Goal: Navigation & Orientation: Understand site structure

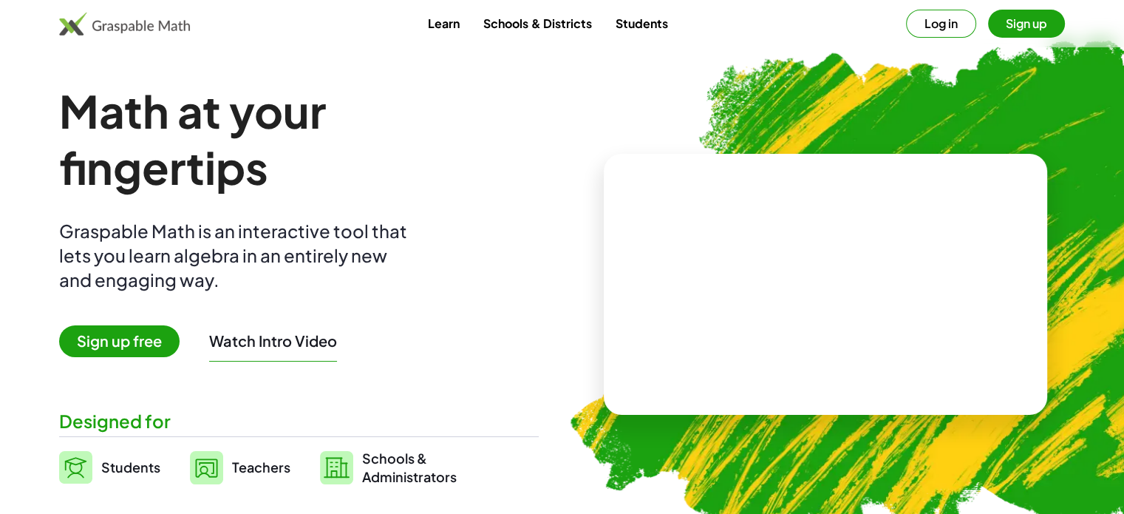
click at [248, 466] on span "Teachers" at bounding box center [261, 466] width 58 height 17
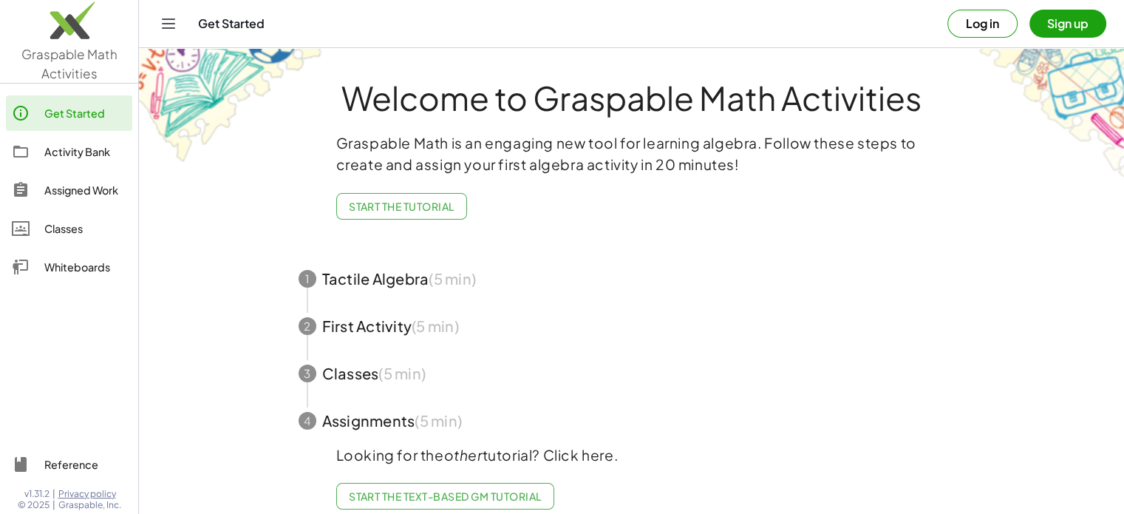
click at [1047, 20] on button "Sign up" at bounding box center [1068, 24] width 77 height 28
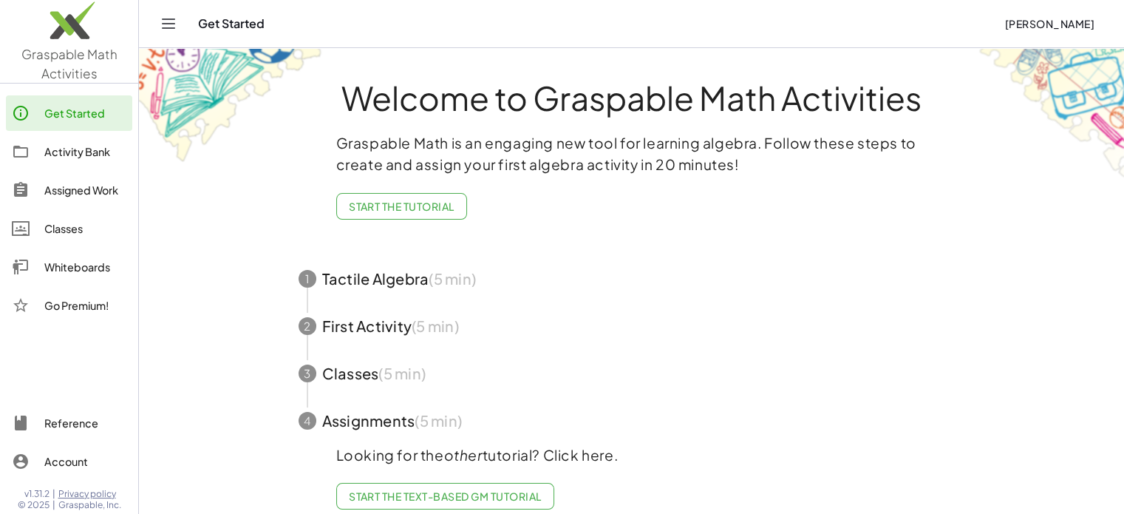
click at [419, 207] on span "Start the Tutorial" at bounding box center [402, 206] width 106 height 13
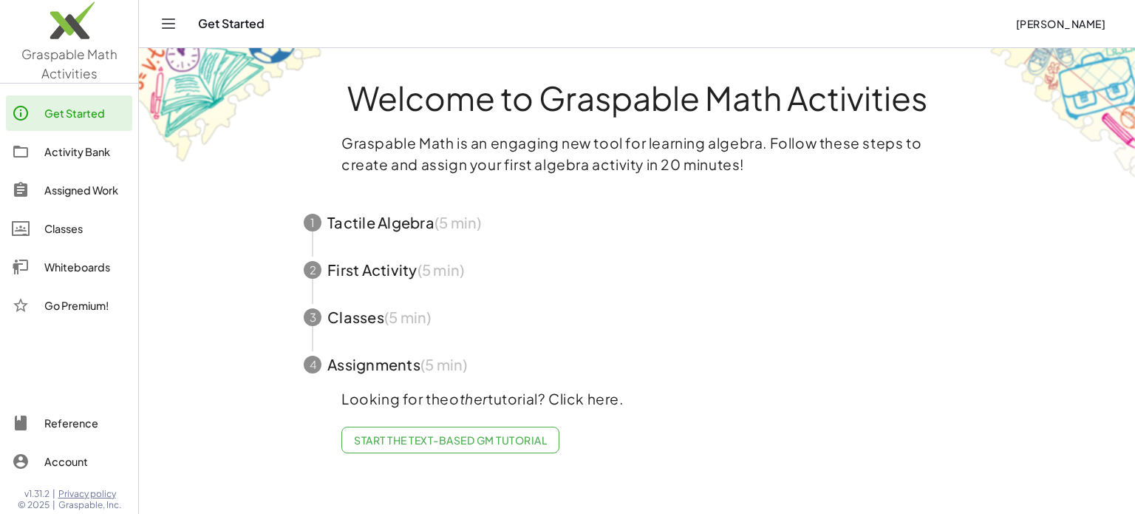
click at [408, 233] on span "button" at bounding box center [637, 222] width 702 height 47
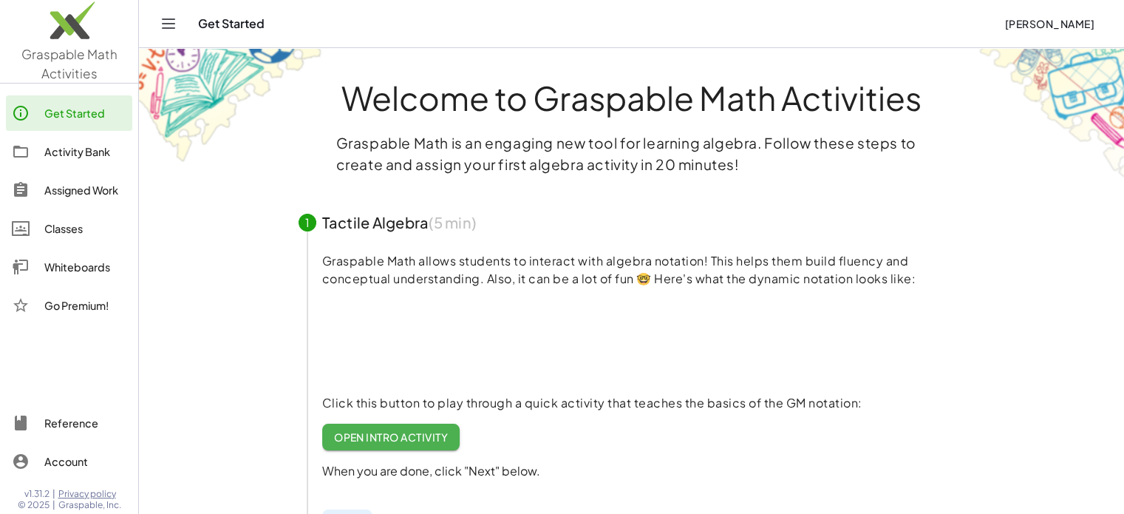
click at [86, 120] on div "Get Started" at bounding box center [85, 113] width 82 height 18
click at [71, 148] on div "Activity Bank" at bounding box center [85, 152] width 82 height 18
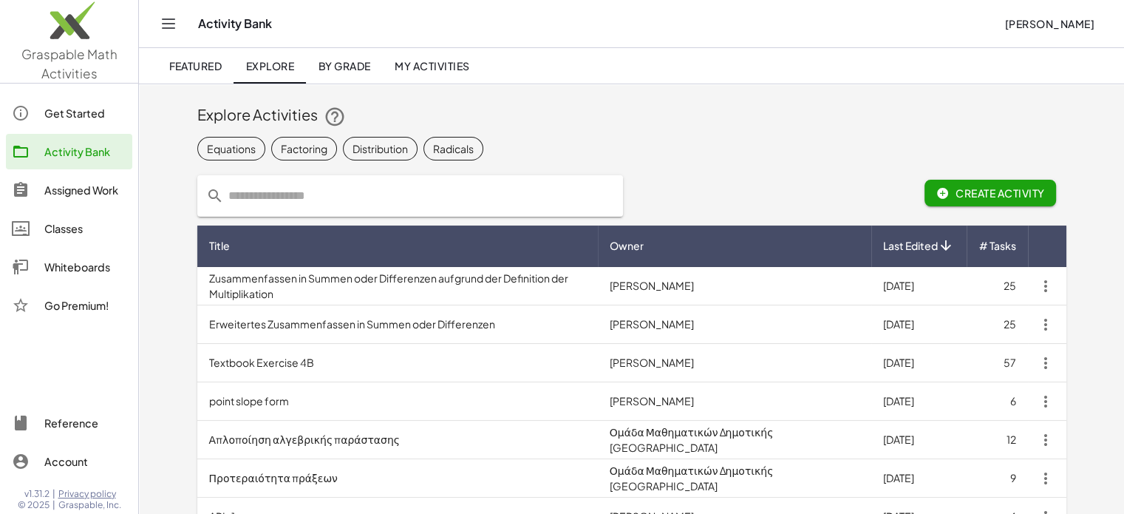
click at [51, 191] on div "Assigned Work" at bounding box center [85, 190] width 82 height 18
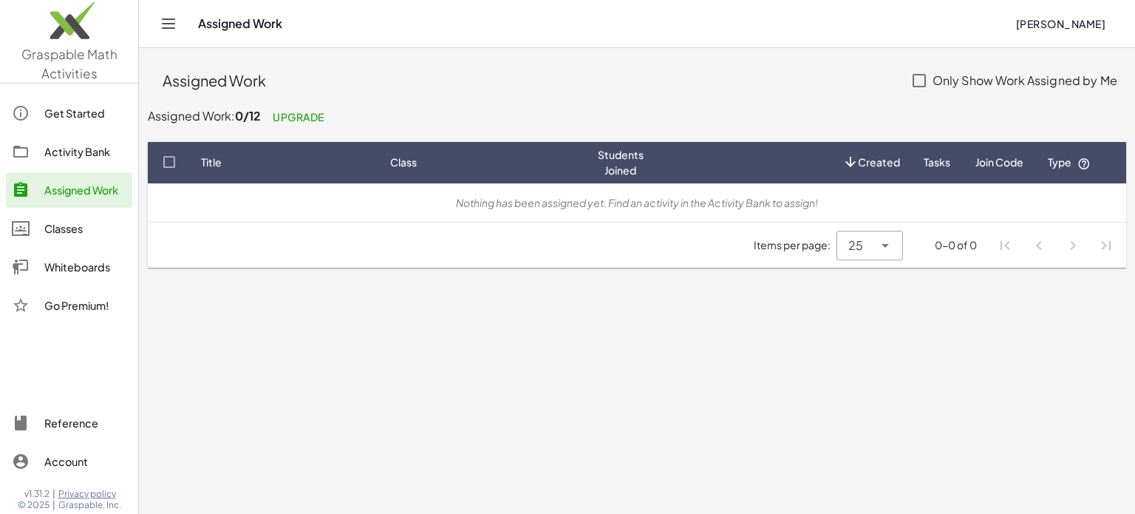
click at [47, 232] on div "Classes" at bounding box center [85, 229] width 82 height 18
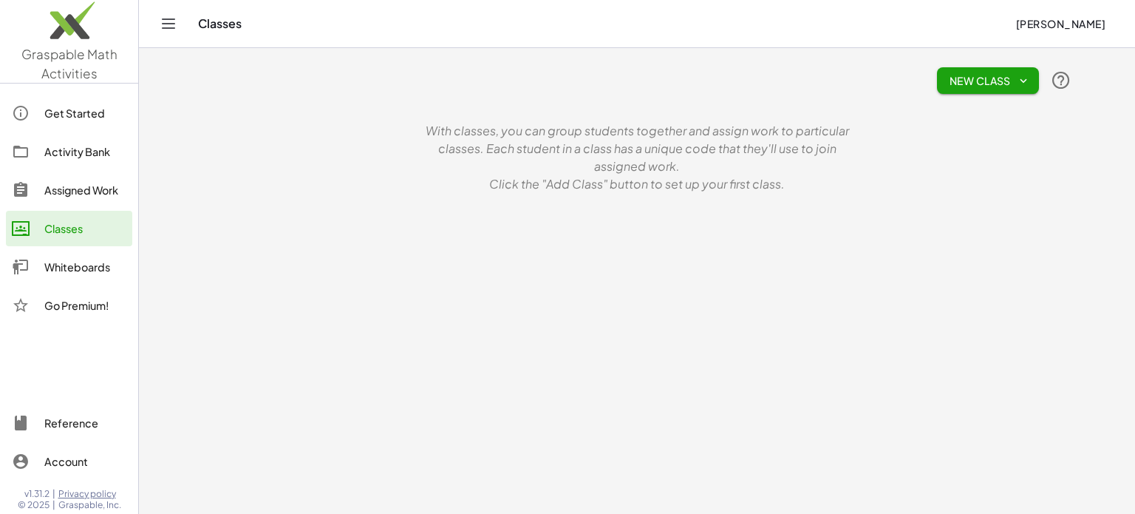
click at [54, 261] on div "Whiteboards" at bounding box center [85, 267] width 82 height 18
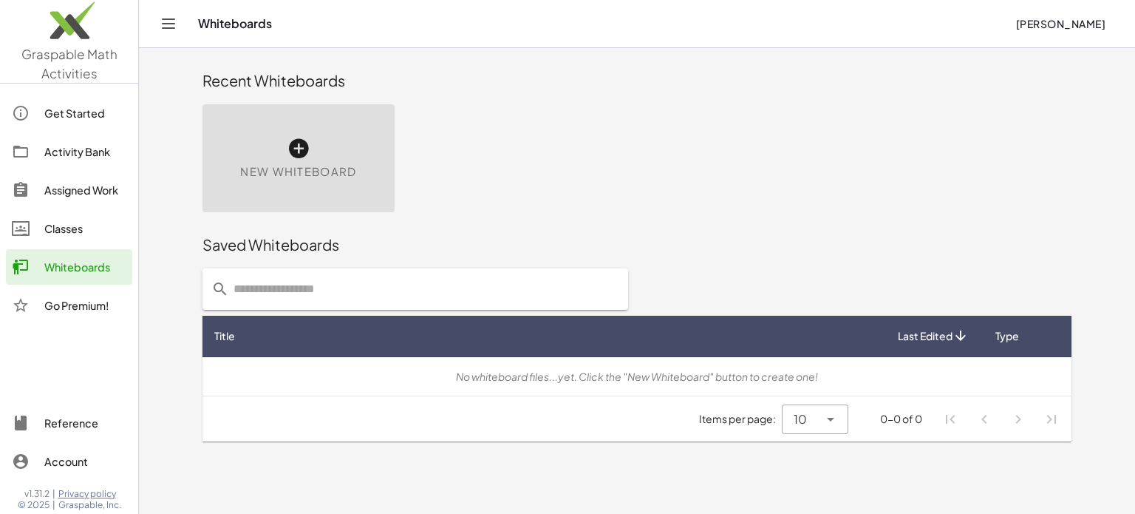
click at [302, 152] on icon at bounding box center [299, 149] width 24 height 24
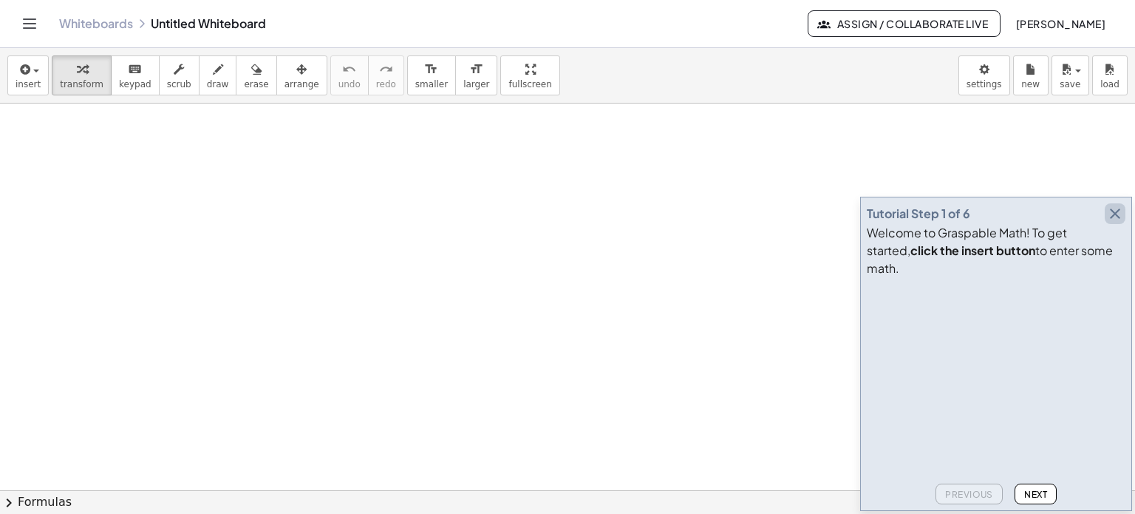
click at [1115, 222] on icon "button" at bounding box center [1116, 214] width 18 height 18
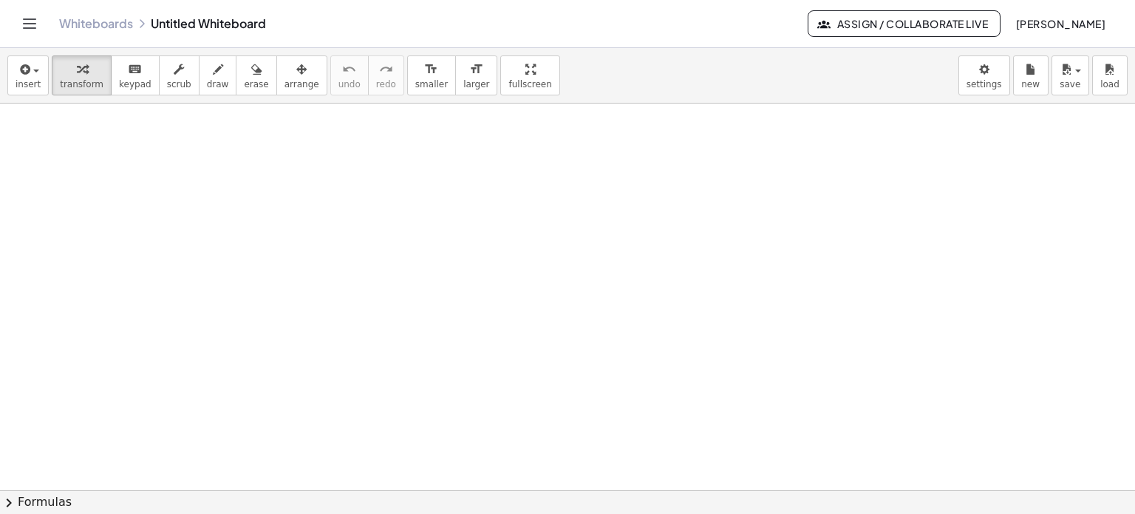
click at [260, 307] on div at bounding box center [567, 490] width 1135 height 775
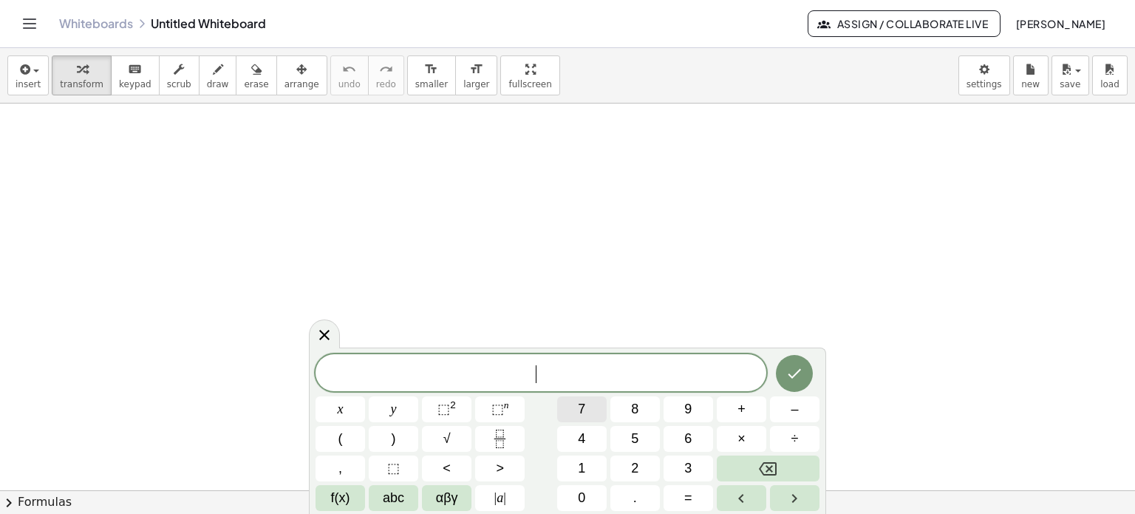
click at [586, 409] on button "7" at bounding box center [582, 409] width 50 height 26
click at [766, 463] on icon "Backspace" at bounding box center [768, 469] width 18 height 18
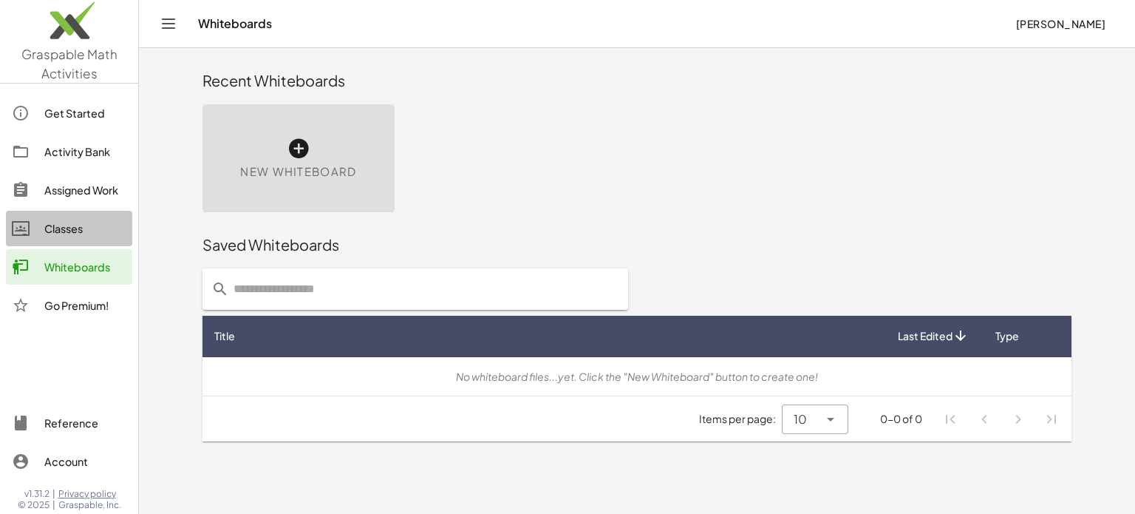
click at [75, 227] on div "Classes" at bounding box center [85, 229] width 82 height 18
